Goal: Information Seeking & Learning: Check status

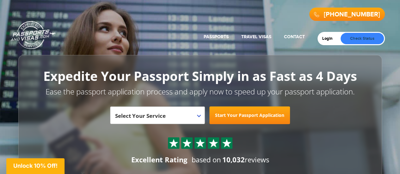
click at [347, 40] on link "Check Status" at bounding box center [361, 38] width 43 height 11
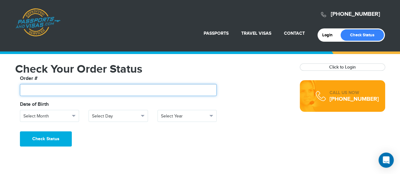
click at [122, 91] on input "text" at bounding box center [118, 90] width 197 height 12
paste input "*******"
type input "*******"
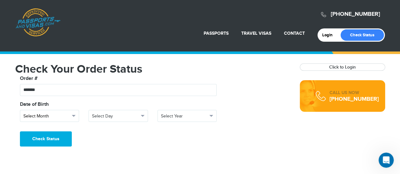
click at [70, 114] on button "Select Month" at bounding box center [49, 116] width 59 height 12
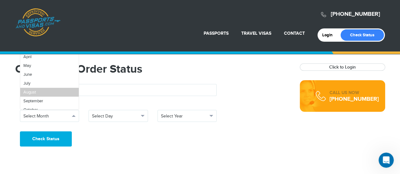
click at [45, 94] on link "August" at bounding box center [49, 92] width 59 height 9
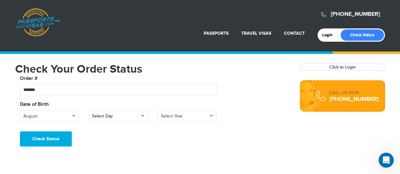
click at [110, 116] on span "Select Day" at bounding box center [115, 116] width 47 height 6
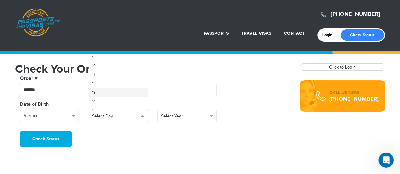
click at [114, 90] on link "13" at bounding box center [118, 92] width 59 height 9
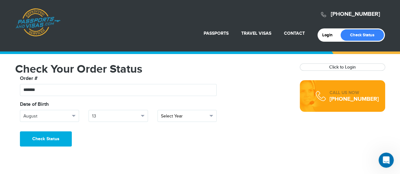
click at [177, 117] on span "Select Year" at bounding box center [184, 116] width 47 height 6
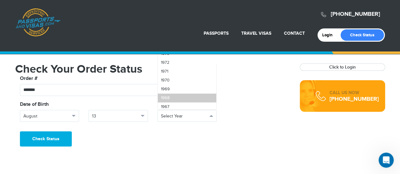
click at [175, 94] on link "1968" at bounding box center [187, 98] width 59 height 9
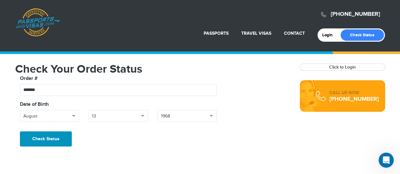
click at [62, 141] on button "Check Status" at bounding box center [46, 138] width 52 height 15
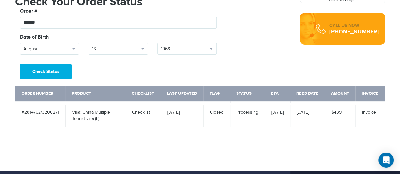
scroll to position [68, 0]
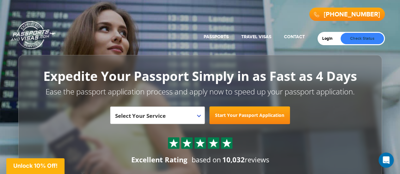
click at [377, 37] on link "Check Status" at bounding box center [361, 38] width 43 height 11
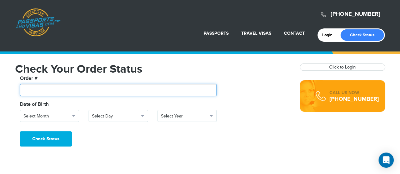
click at [57, 91] on input "text" at bounding box center [118, 90] width 197 height 12
type input "*******"
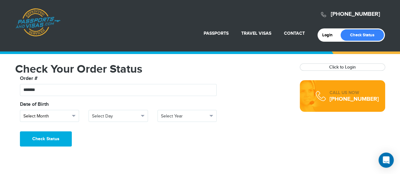
click at [64, 117] on span "Select Month" at bounding box center [46, 116] width 47 height 6
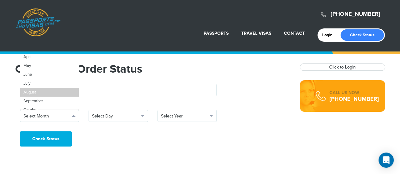
click at [57, 93] on link "August" at bounding box center [49, 92] width 59 height 9
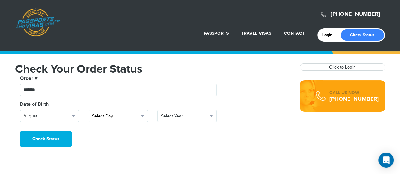
click at [97, 118] on span "Select Day" at bounding box center [115, 116] width 47 height 6
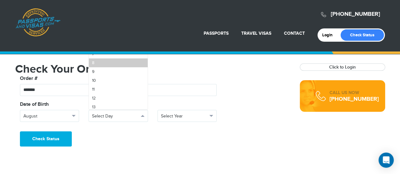
scroll to position [30, 0]
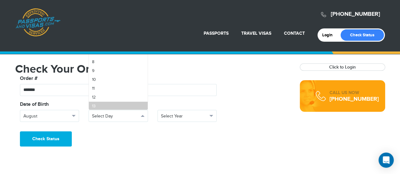
click at [112, 102] on link "13" at bounding box center [118, 106] width 59 height 9
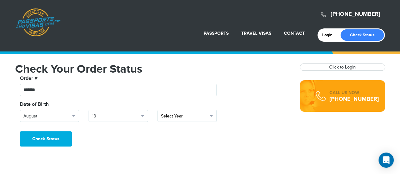
click at [171, 115] on span "Select Year" at bounding box center [184, 116] width 47 height 6
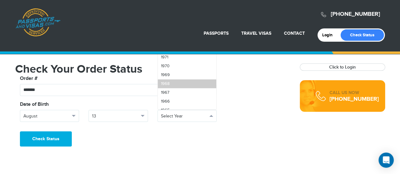
click at [185, 82] on link "1968" at bounding box center [187, 83] width 59 height 9
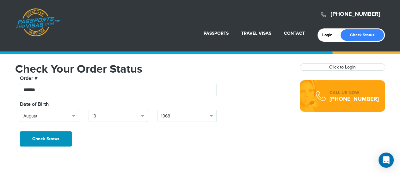
click at [55, 133] on button "Check Status" at bounding box center [46, 138] width 52 height 15
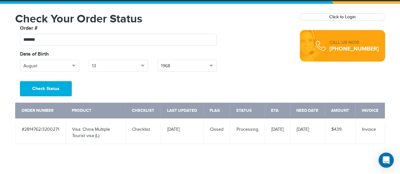
scroll to position [50, 0]
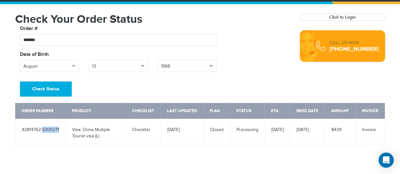
drag, startPoint x: 60, startPoint y: 129, endPoint x: 43, endPoint y: 129, distance: 16.7
click at [43, 129] on td "#2814762/3200271" at bounding box center [40, 132] width 50 height 24
copy td "3200271"
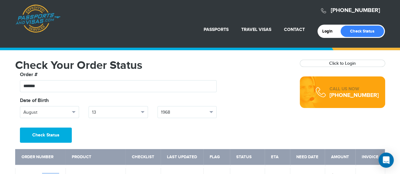
scroll to position [3, 0]
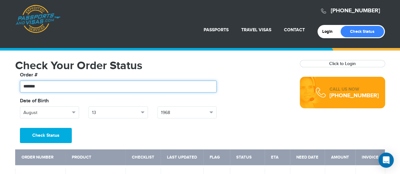
drag, startPoint x: 56, startPoint y: 84, endPoint x: 3, endPoint y: 84, distance: 52.1
click at [3, 84] on div "800-860-8610 Passports & Visas.com Login Check Status Passports Passport Renewa…" at bounding box center [200, 116] width 400 height 239
paste input "text"
type input "*******"
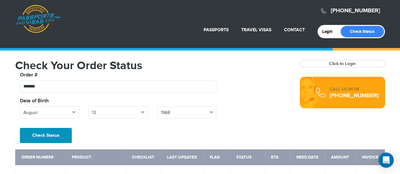
click at [39, 134] on button "Check Status" at bounding box center [46, 135] width 52 height 15
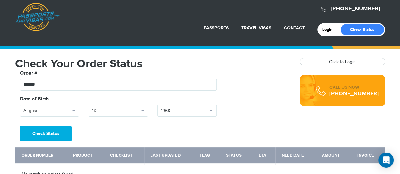
scroll to position [1, 0]
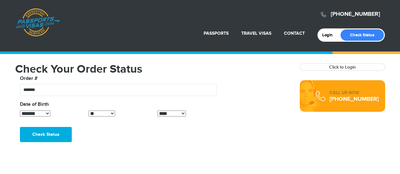
select select "*"
select select "**"
select select "****"
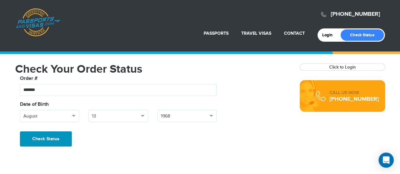
click at [56, 135] on button "Check Status" at bounding box center [46, 138] width 52 height 15
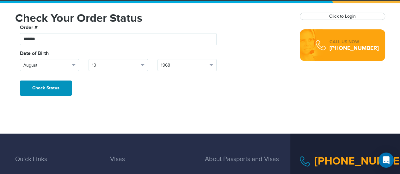
scroll to position [51, 0]
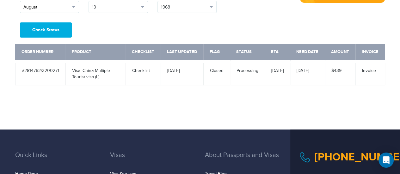
scroll to position [109, 0]
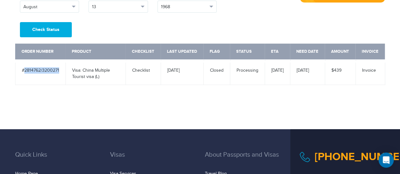
drag, startPoint x: 59, startPoint y: 70, endPoint x: 24, endPoint y: 74, distance: 35.0
click at [24, 74] on td "#2814762/3200271" at bounding box center [40, 73] width 50 height 24
copy td "2814762/3200271"
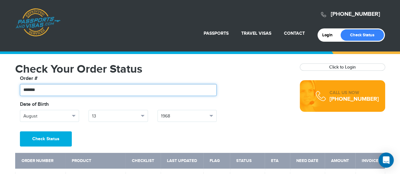
drag, startPoint x: 54, startPoint y: 91, endPoint x: 0, endPoint y: 74, distance: 56.3
click at [0, 74] on div "[PHONE_NUMBER] Passports & [DOMAIN_NAME] Login Check Status Passports Passport …" at bounding box center [200, 119] width 400 height 239
paste input "********"
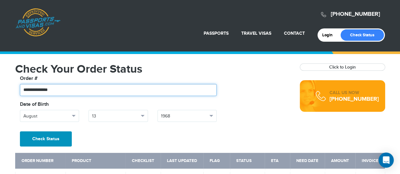
type input "**********"
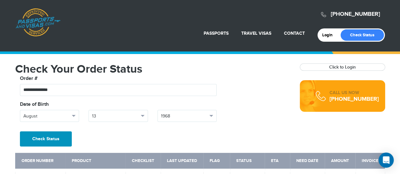
click at [34, 137] on button "Check Status" at bounding box center [46, 138] width 52 height 15
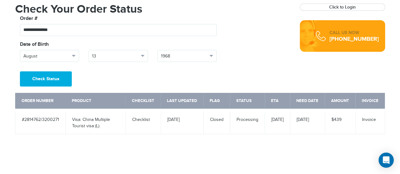
scroll to position [59, 0]
